Goal: Task Accomplishment & Management: Manage account settings

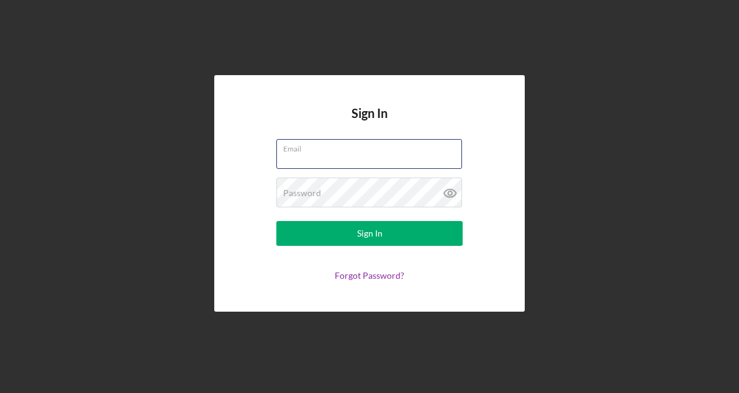
type input "[EMAIL_ADDRESS][DOMAIN_NAME]"
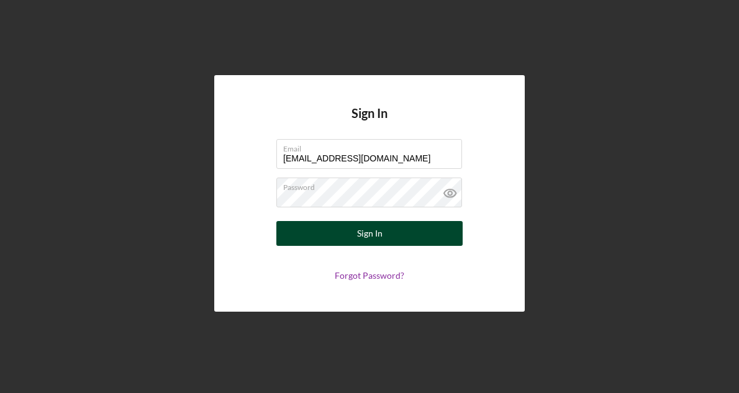
click at [360, 235] on div "Sign In" at bounding box center [369, 233] width 25 height 25
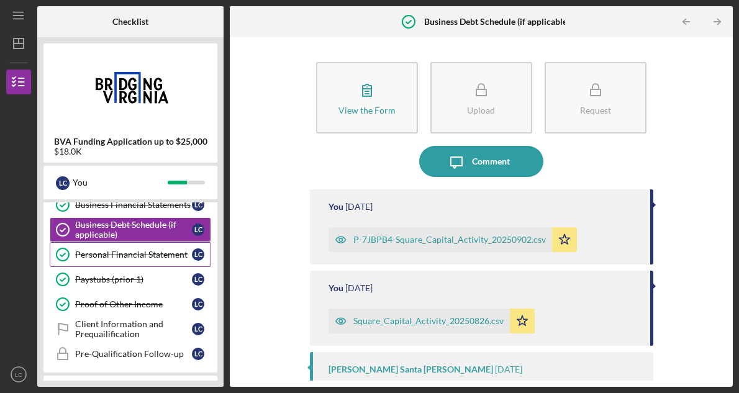
scroll to position [159, 0]
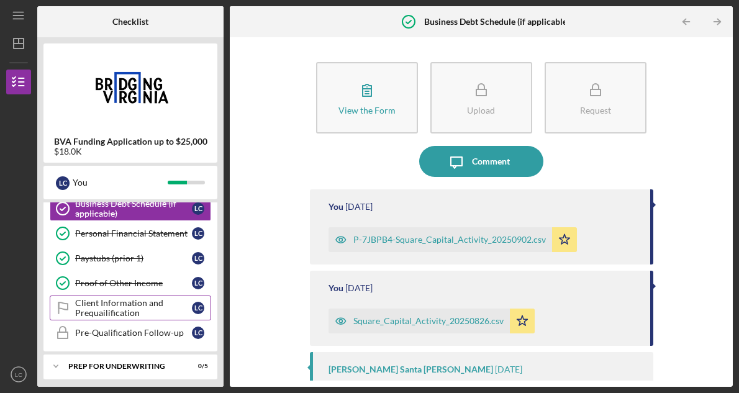
click at [135, 304] on div "Client Information and Prequailification" at bounding box center [133, 308] width 117 height 20
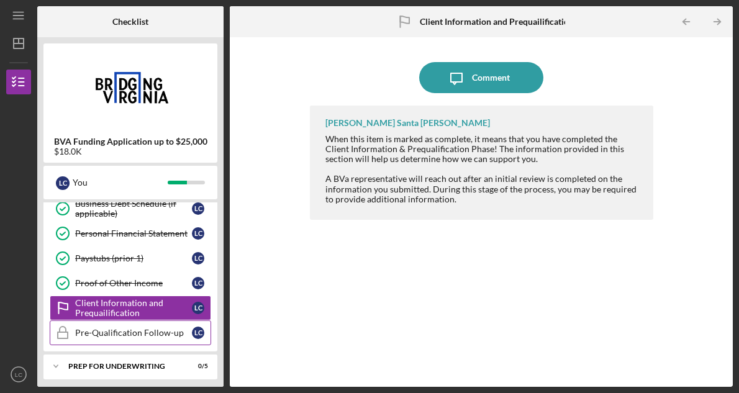
click at [129, 329] on div "Pre-Qualification Follow-up" at bounding box center [133, 333] width 117 height 10
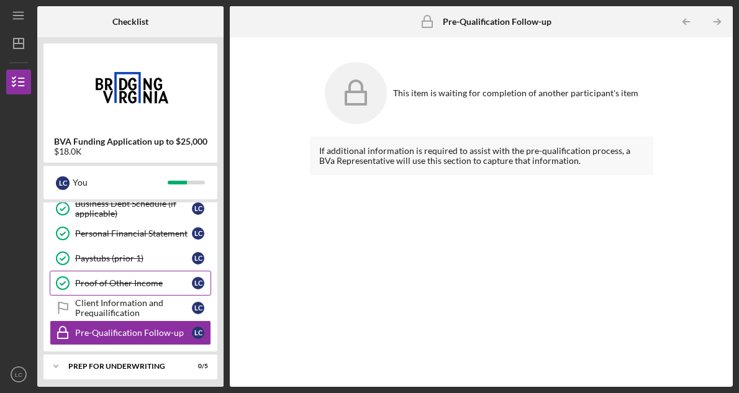
click at [129, 294] on link "Proof of Other Income Proof of Other Income L C" at bounding box center [131, 283] width 162 height 25
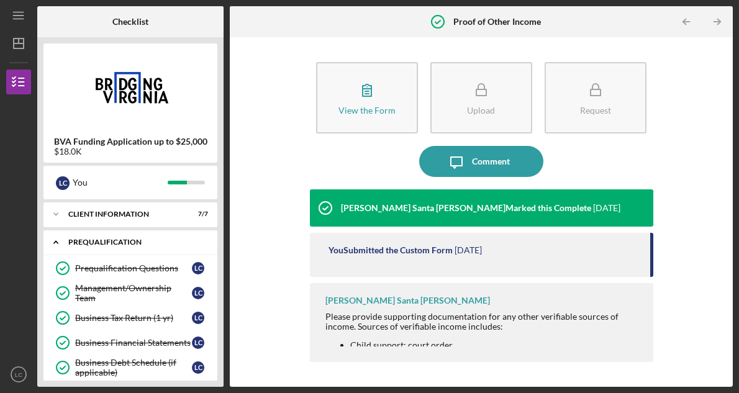
click at [53, 245] on icon "Icon/Expander" at bounding box center [55, 242] width 25 height 25
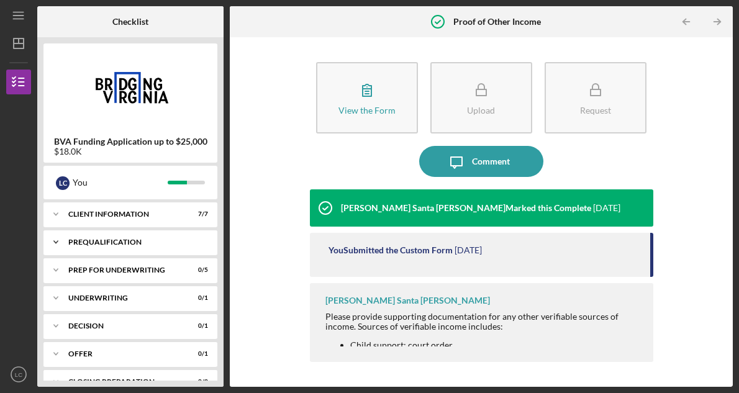
click at [92, 242] on div "Prequalification" at bounding box center [135, 242] width 134 height 7
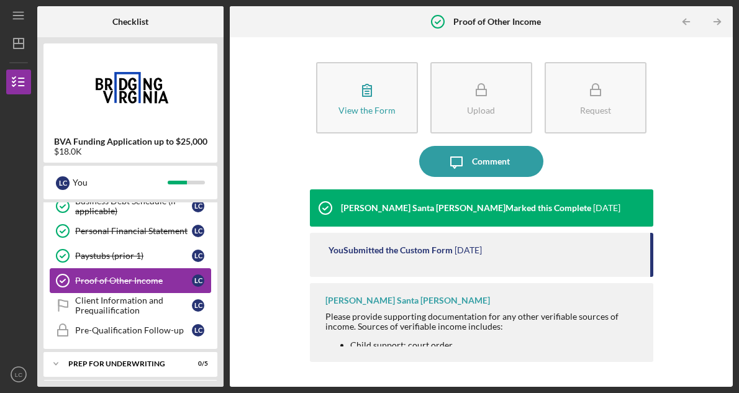
scroll to position [149, 0]
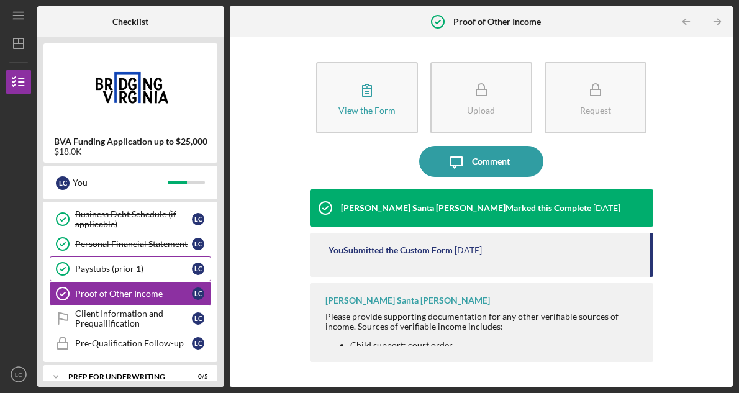
click at [135, 270] on div "Paystubs (prior 1)" at bounding box center [133, 269] width 117 height 10
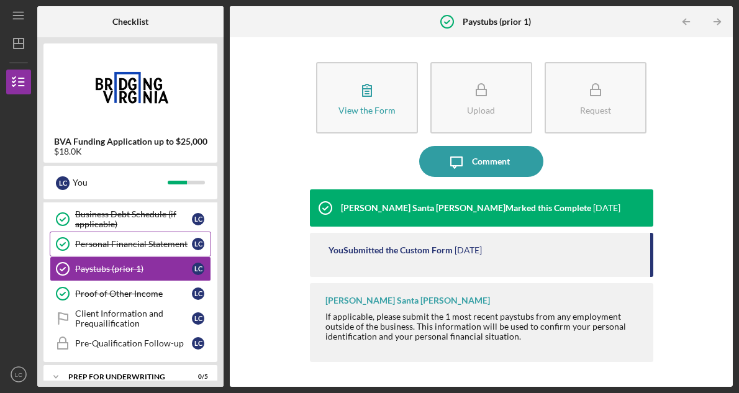
click at [134, 243] on div "Personal Financial Statement" at bounding box center [133, 244] width 117 height 10
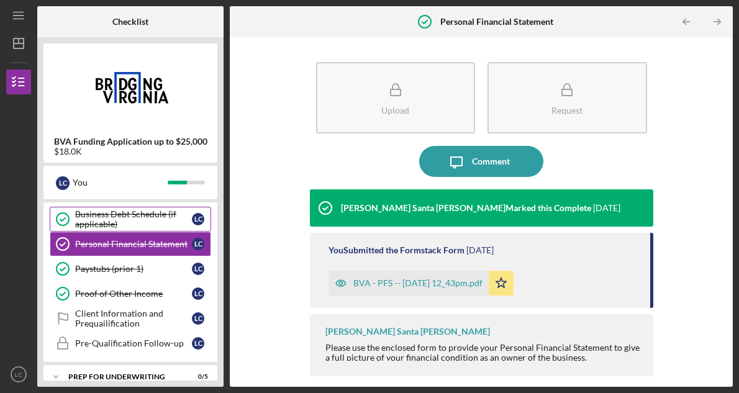
click at [135, 224] on div "Business Debt Schedule (if applicable)" at bounding box center [133, 219] width 117 height 20
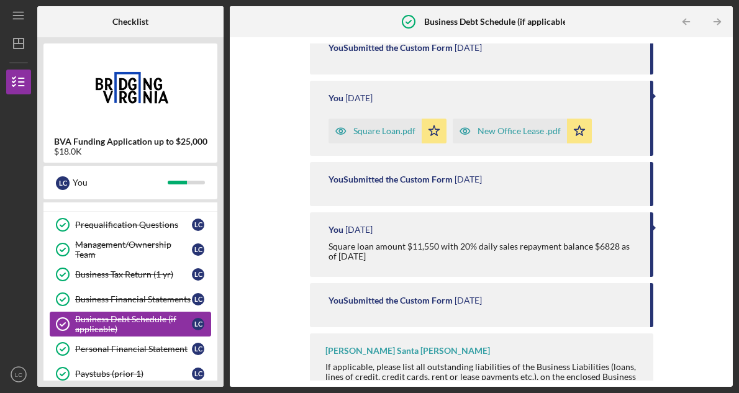
scroll to position [35, 0]
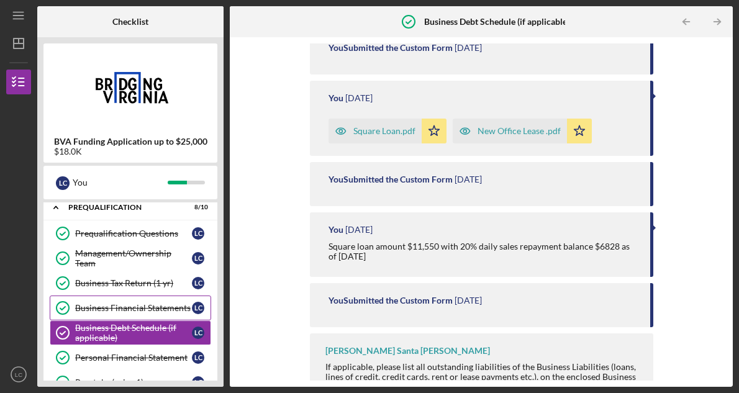
click at [161, 313] on link "Business Financial Statements Business Financial Statements L C" at bounding box center [131, 308] width 162 height 25
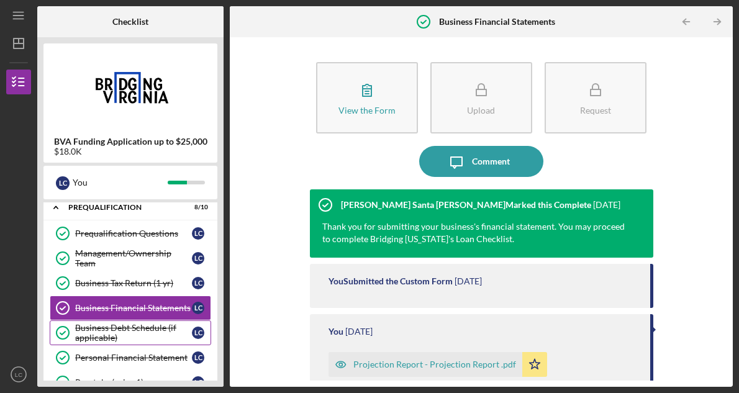
click at [152, 331] on div "Business Debt Schedule (if applicable)" at bounding box center [133, 333] width 117 height 20
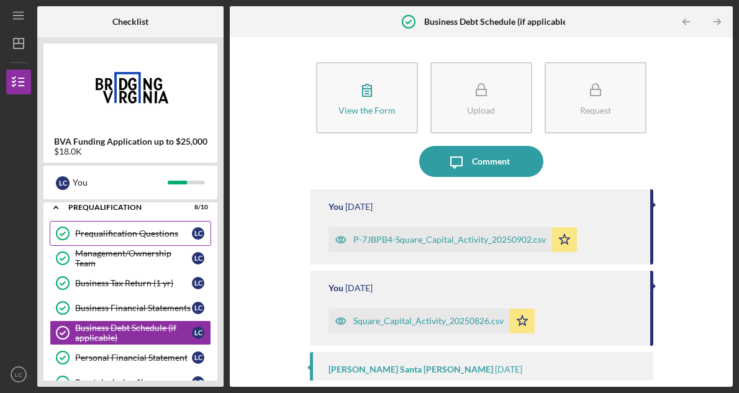
click at [173, 238] on div "Prequalification Questions" at bounding box center [133, 234] width 117 height 10
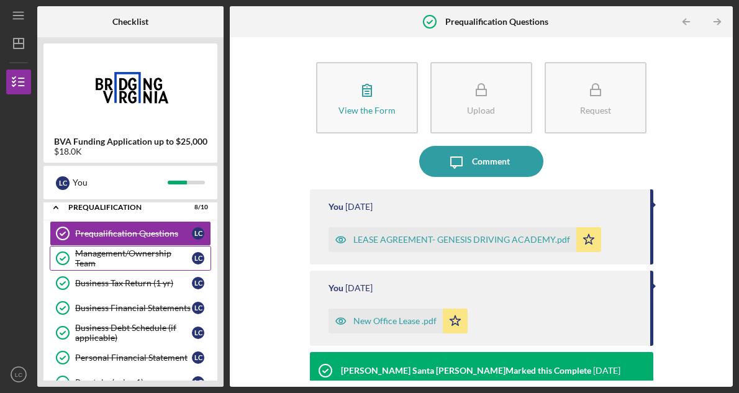
click at [168, 258] on div "Management/Ownership Team" at bounding box center [133, 259] width 117 height 20
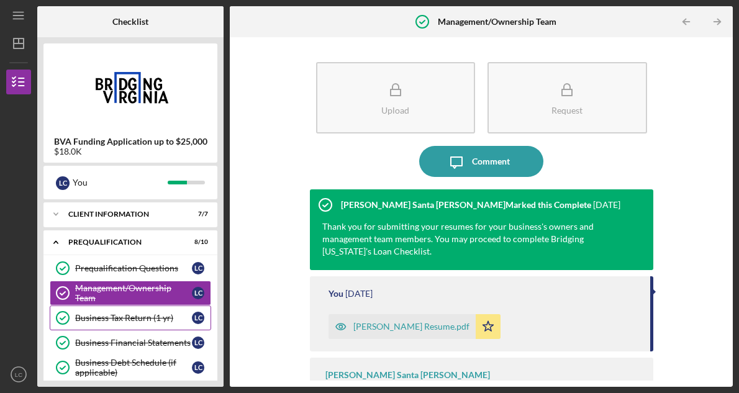
click at [159, 313] on div "Business Tax Return (1 yr)" at bounding box center [133, 318] width 117 height 10
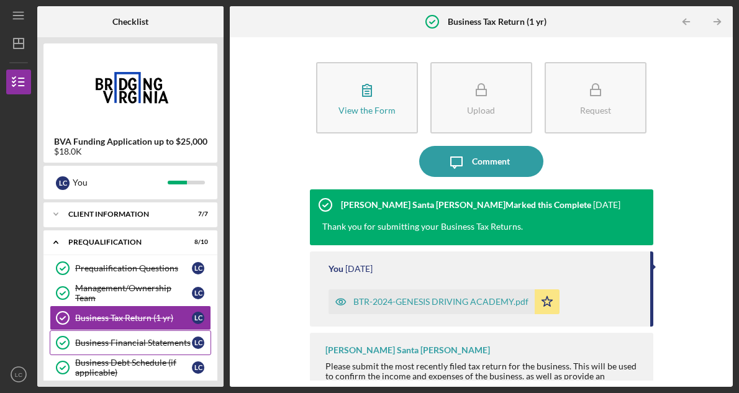
click at [159, 333] on link "Business Financial Statements Business Financial Statements L C" at bounding box center [131, 343] width 162 height 25
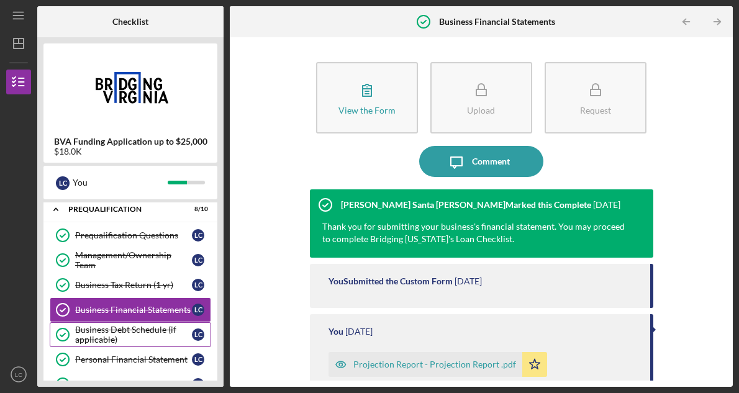
scroll to position [45, 0]
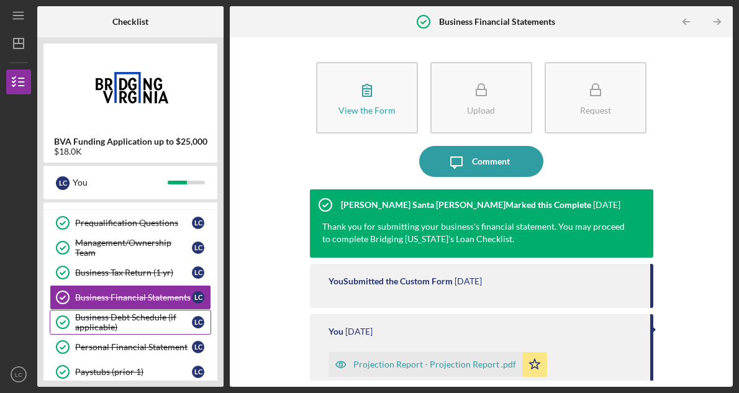
click at [144, 327] on div "Business Debt Schedule (if applicable)" at bounding box center [133, 323] width 117 height 20
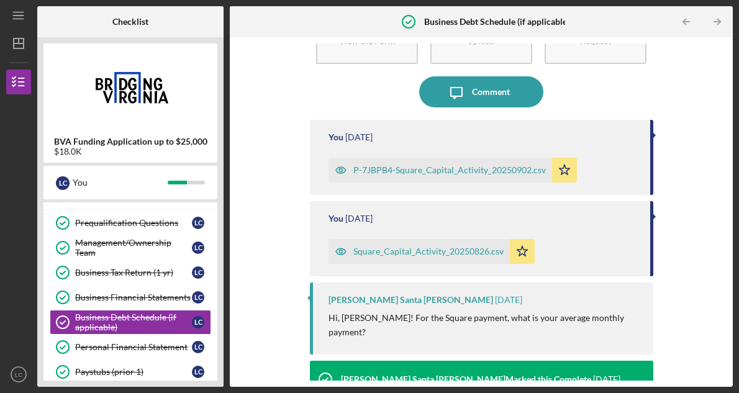
scroll to position [78, 0]
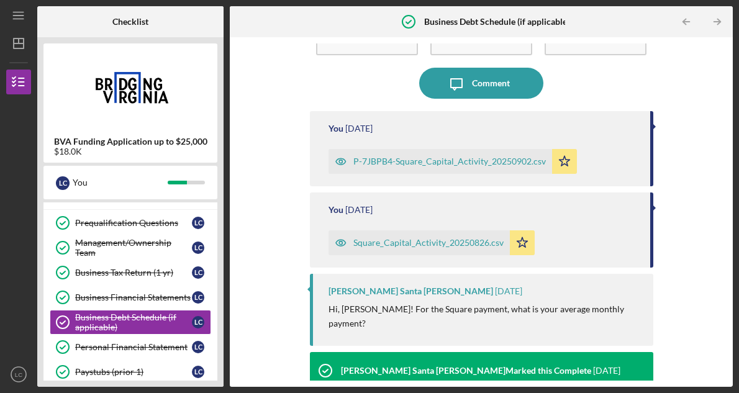
click at [633, 216] on div "You [DATE] Square_Capital_Activity_20250826.csv Icon/Star" at bounding box center [482, 230] width 344 height 75
click at [649, 209] on div "You [DATE] Square_Capital_Activity_20250826.csv Icon/Star" at bounding box center [482, 230] width 344 height 75
click at [398, 211] on div "You [DATE]" at bounding box center [483, 210] width 309 height 10
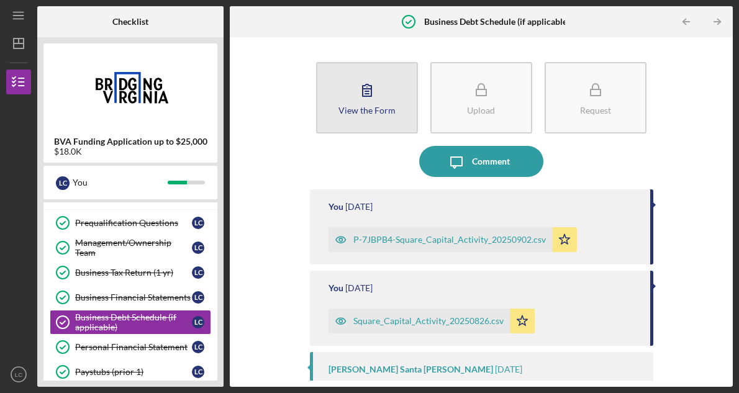
scroll to position [0, 0]
click at [373, 98] on icon "button" at bounding box center [367, 90] width 31 height 31
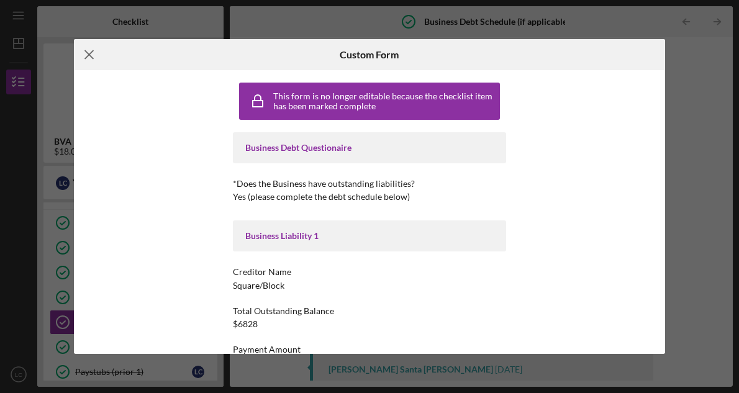
click at [87, 57] on line at bounding box center [89, 55] width 8 height 8
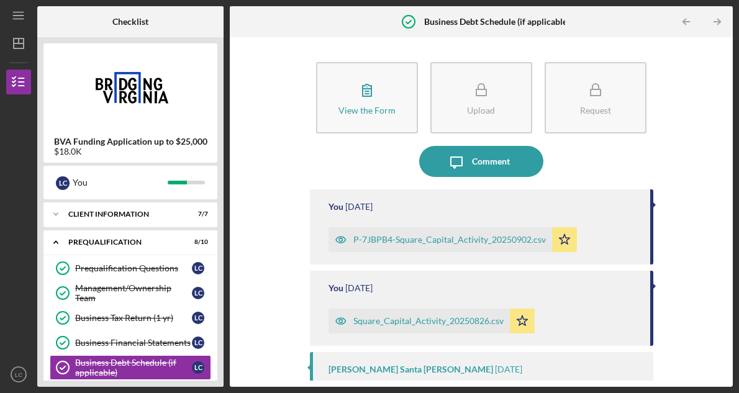
click at [409, 22] on icon "Business Debt Schedule (if applicable)" at bounding box center [408, 21] width 31 height 31
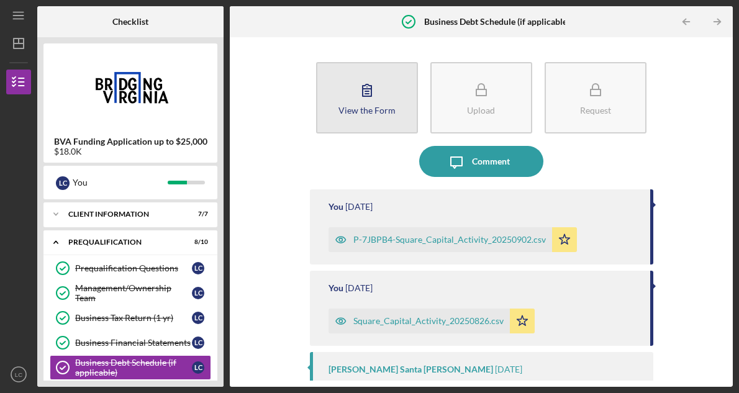
click at [386, 107] on div "View the Form" at bounding box center [367, 110] width 57 height 9
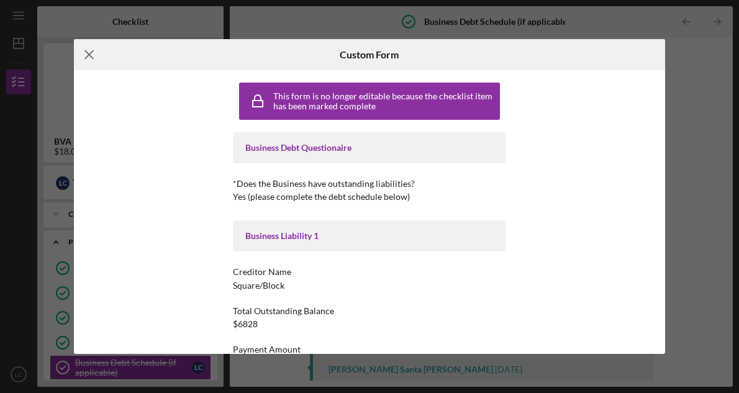
click at [88, 56] on line at bounding box center [89, 55] width 8 height 8
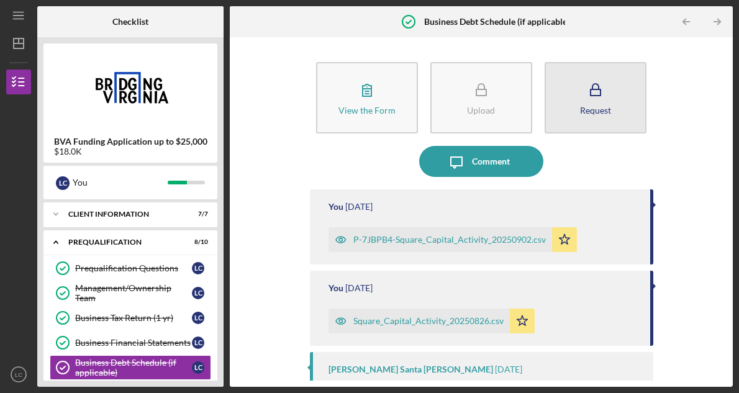
click at [593, 98] on icon "button" at bounding box center [595, 90] width 31 height 31
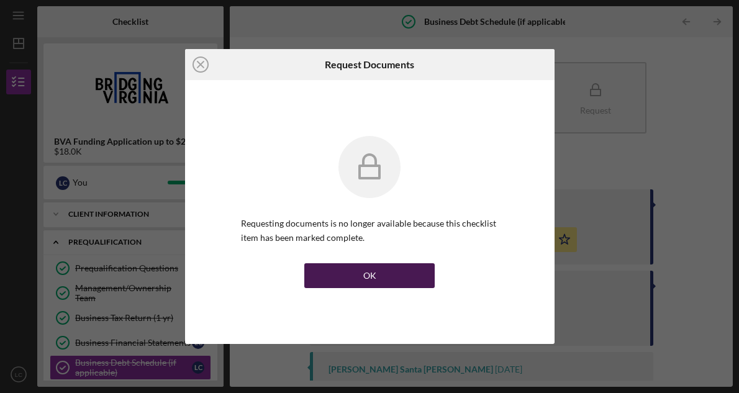
click at [408, 280] on button "OK" at bounding box center [369, 275] width 130 height 25
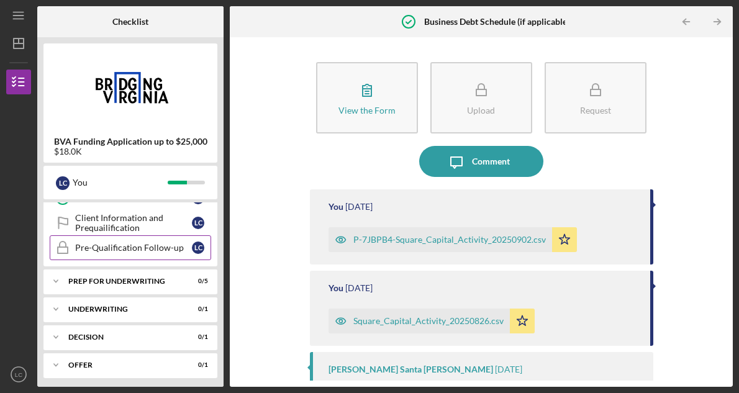
scroll to position [233, 0]
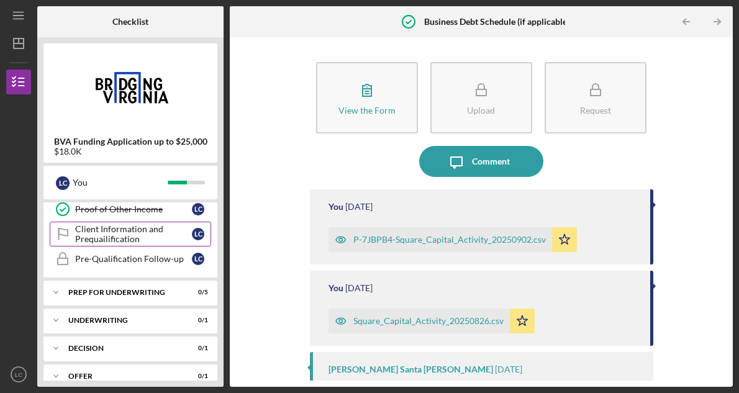
click at [153, 233] on div "Client Information and Prequailification" at bounding box center [133, 234] width 117 height 20
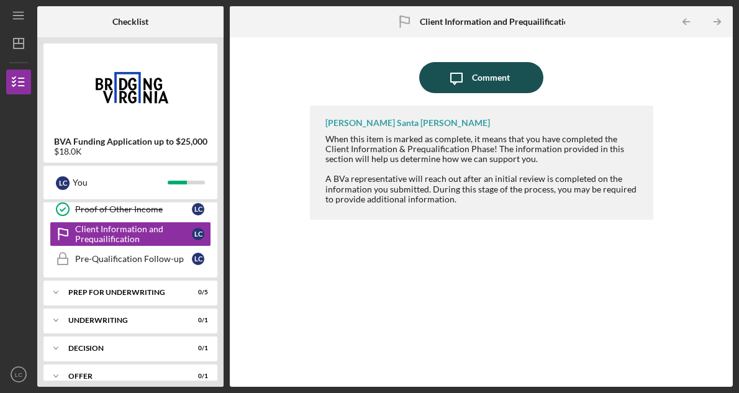
click at [499, 76] on div "Comment" at bounding box center [491, 77] width 38 height 31
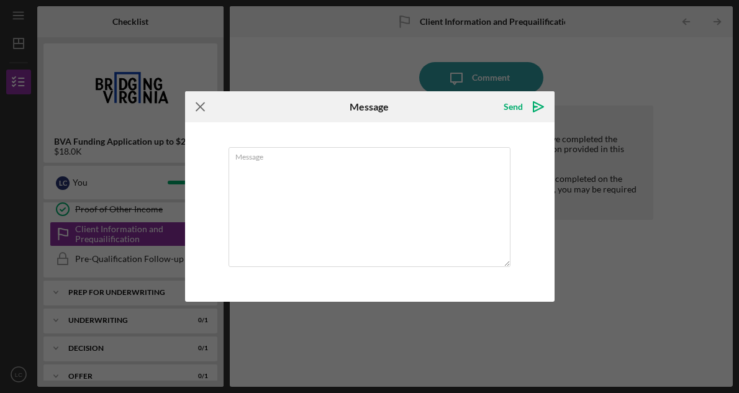
click at [197, 104] on icon "Icon/Menu Close" at bounding box center [200, 106] width 31 height 31
